Goal: Navigation & Orientation: Find specific page/section

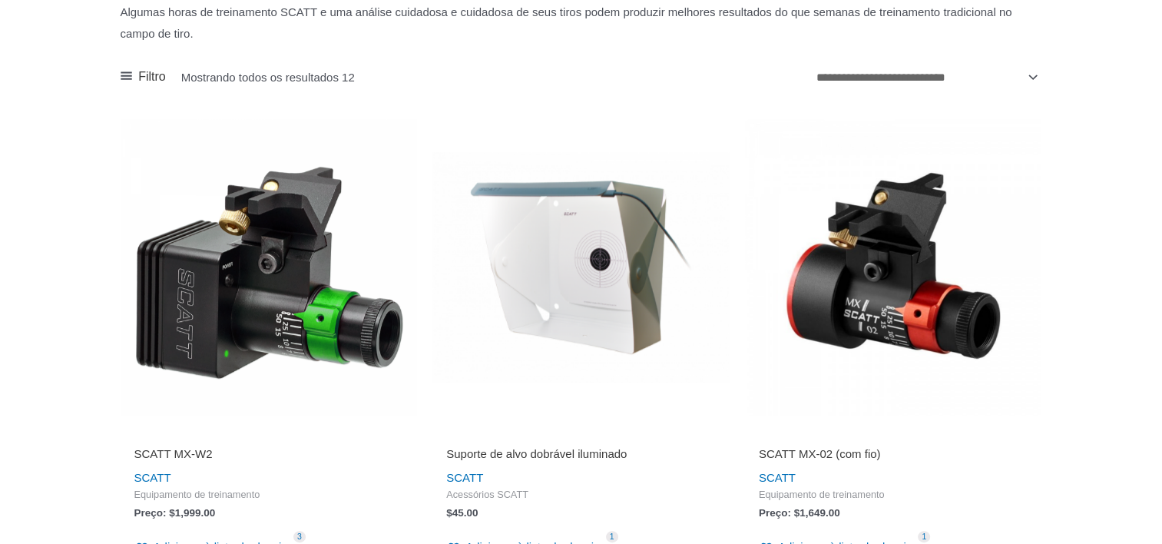
scroll to position [691, 0]
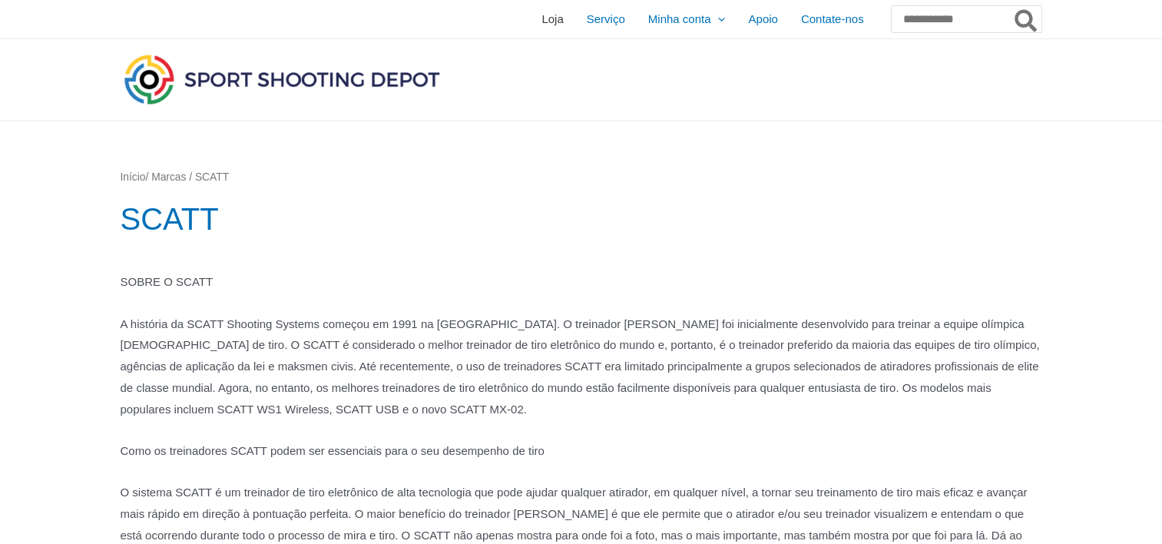
click at [542, 19] on span "Loja" at bounding box center [553, 19] width 22 height 38
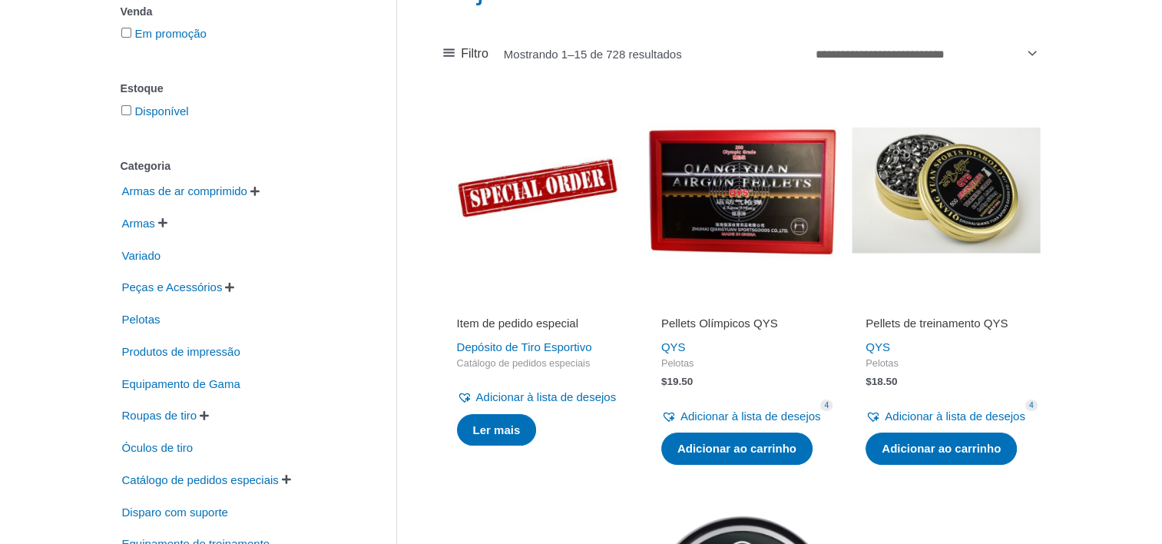
scroll to position [307, 0]
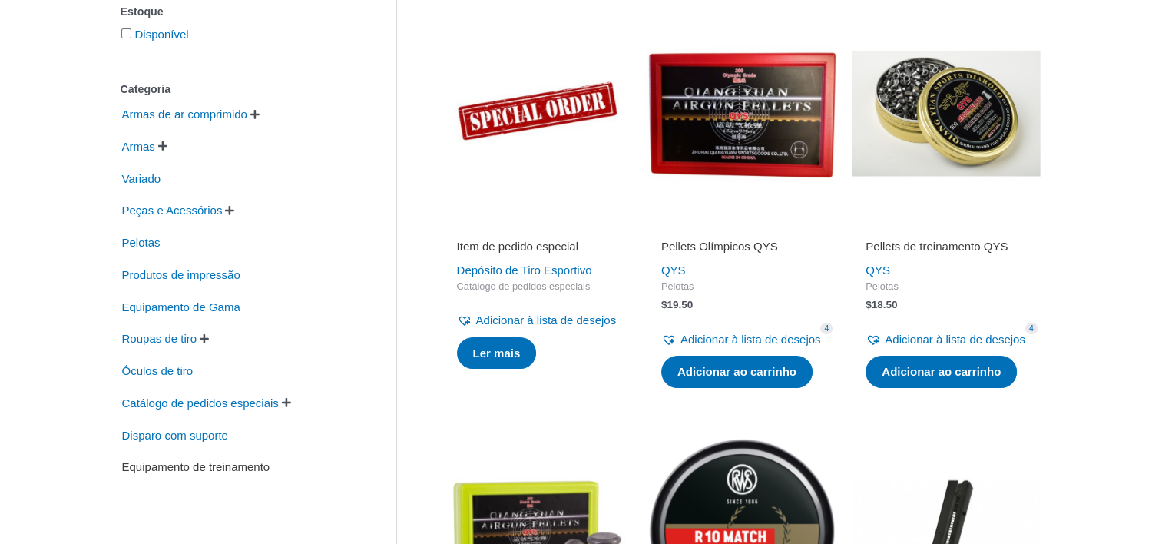
click at [167, 472] on span "Equipamento de treinamento" at bounding box center [196, 467] width 151 height 26
